Goal: Task Accomplishment & Management: Manage account settings

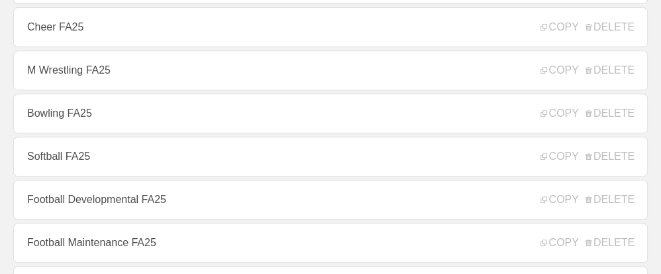
scroll to position [331, 0]
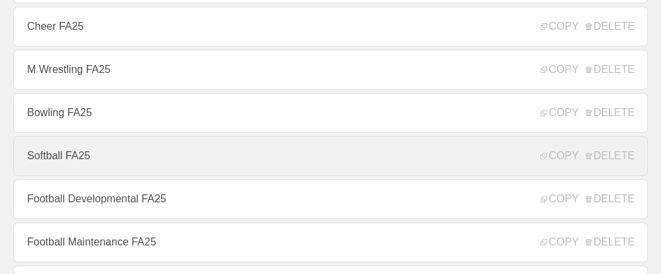
click at [88, 162] on link "Softball FA25" at bounding box center [330, 156] width 634 height 40
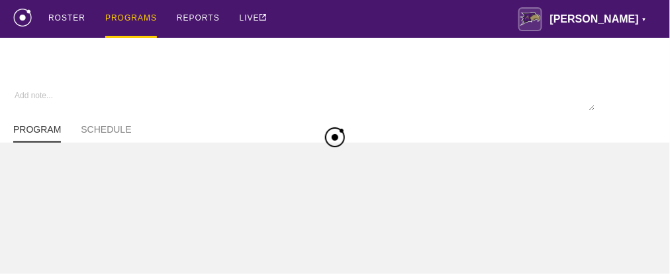
type textarea "x"
type input "Softball FA25"
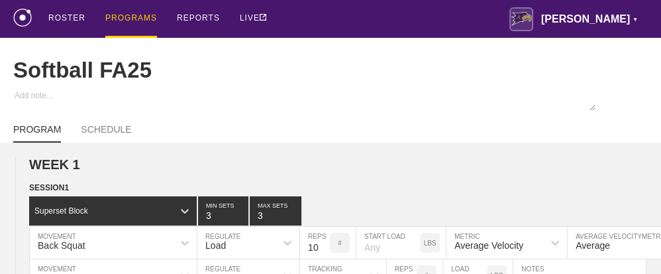
click at [123, 19] on div "PROGRAMS" at bounding box center [131, 19] width 52 height 38
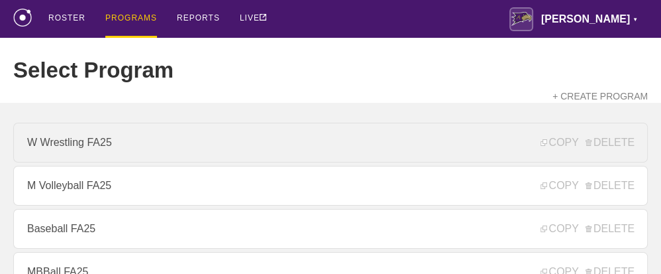
scroll to position [199, 0]
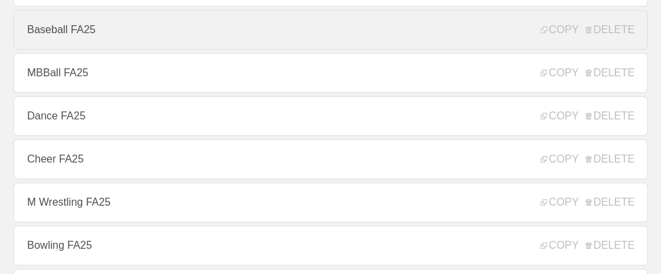
click at [74, 34] on link "Baseball FA25" at bounding box center [330, 30] width 634 height 40
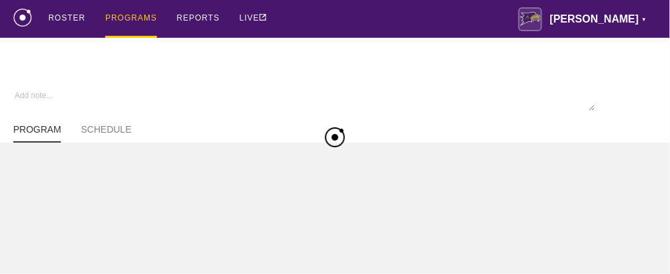
type textarea "x"
type input "Baseball FA25"
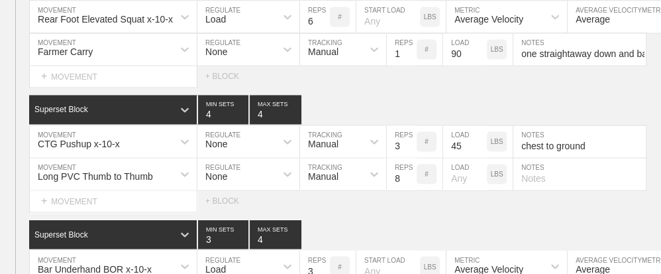
scroll to position [10407, 0]
